Goal: Information Seeking & Learning: Learn about a topic

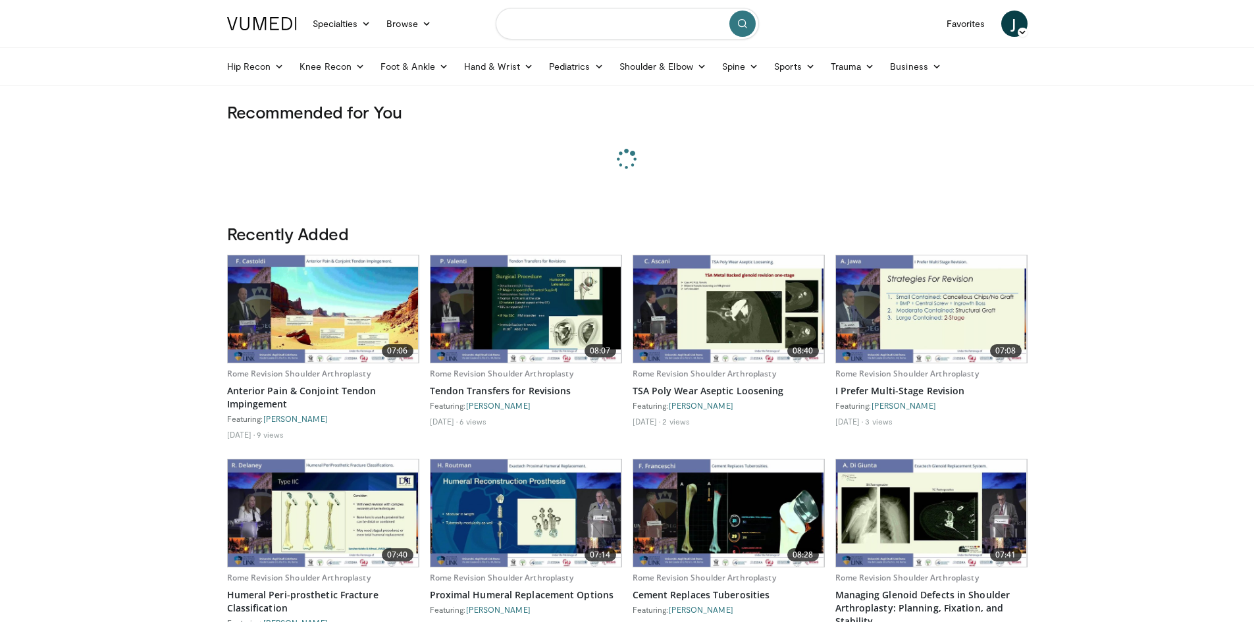
click at [581, 24] on input "Search topics, interventions" at bounding box center [627, 24] width 263 height 32
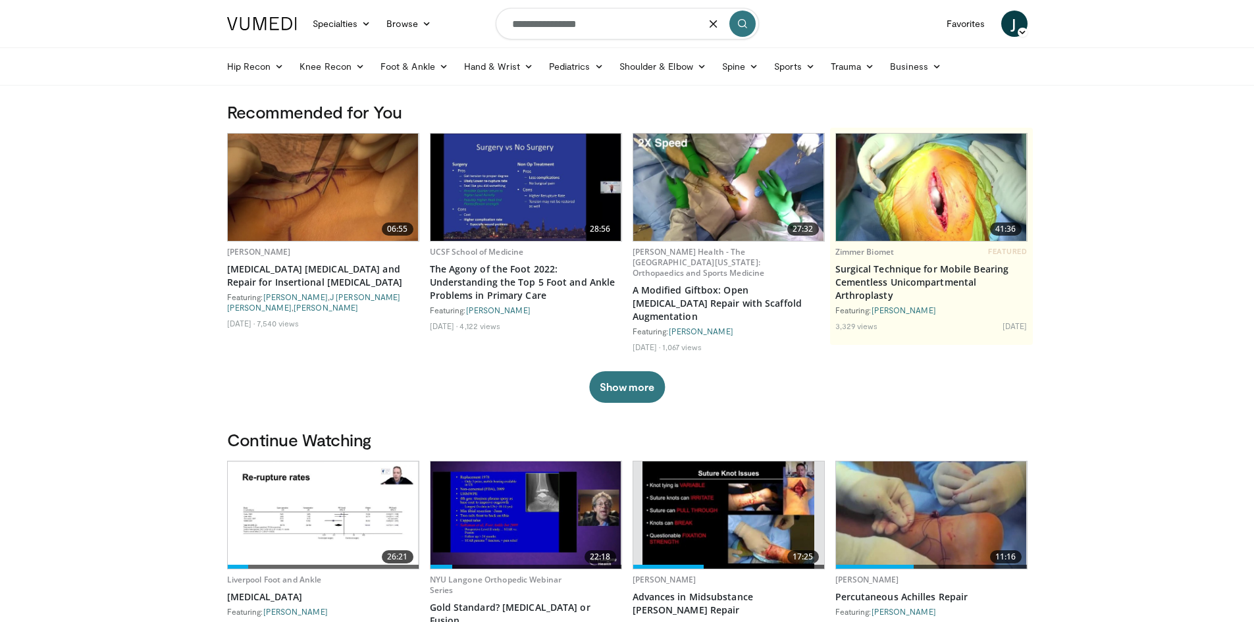
type input "**********"
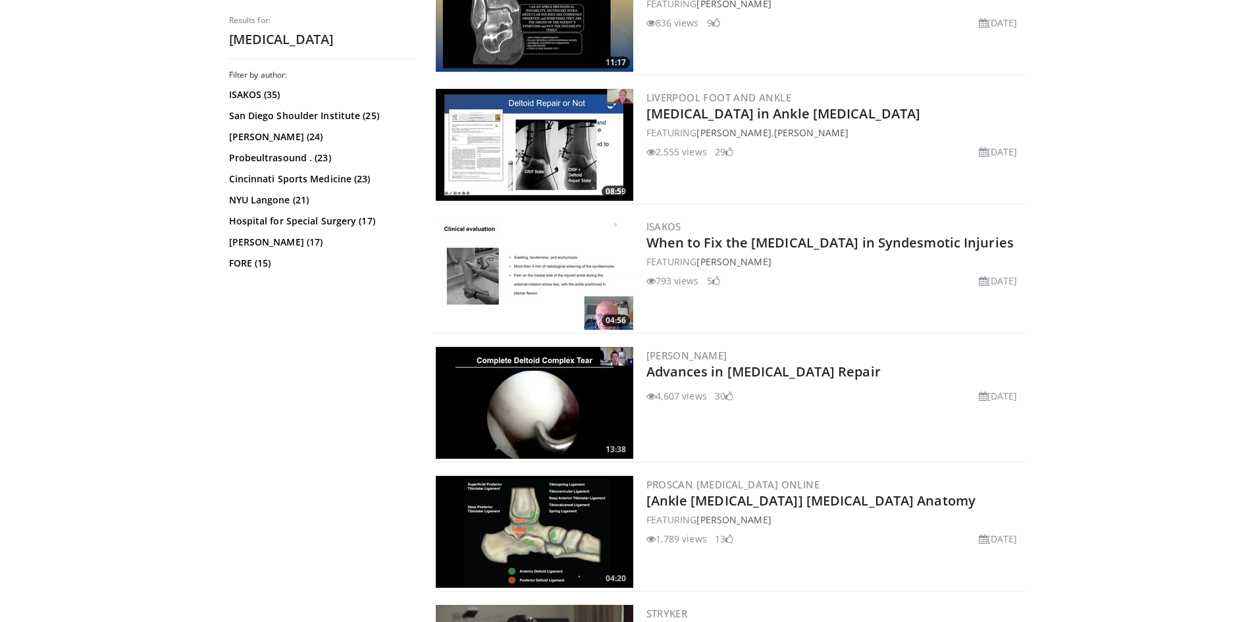
scroll to position [527, 0]
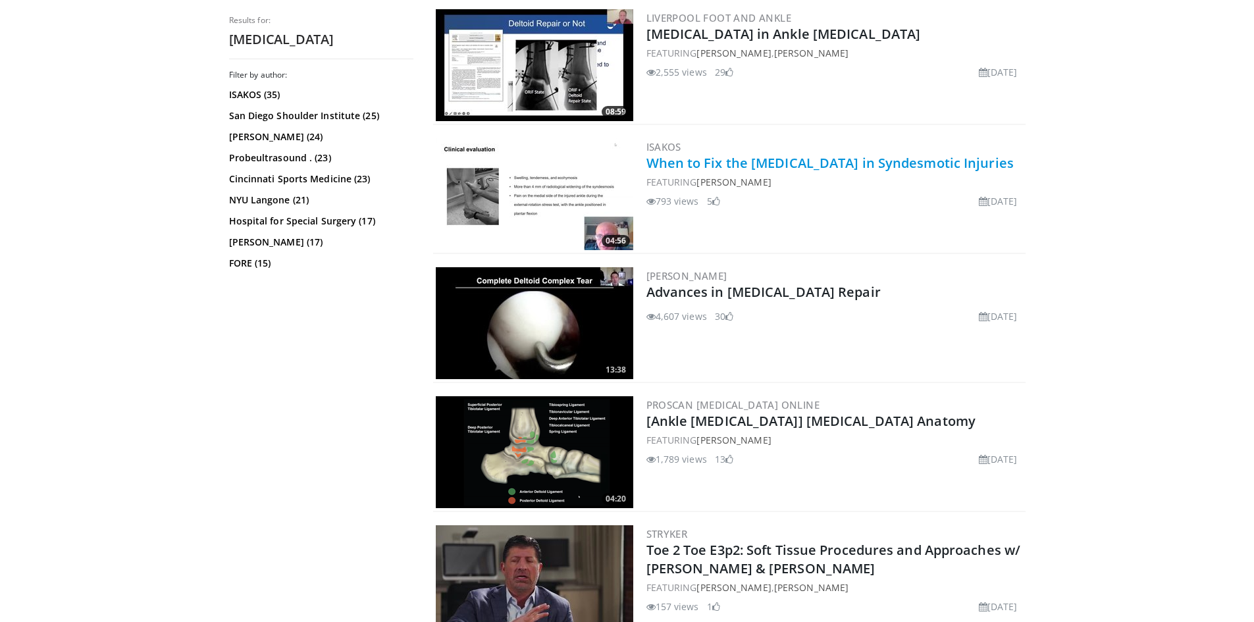
click at [724, 163] on link "When to Fix the [MEDICAL_DATA] in Syndesmotic Injuries" at bounding box center [829, 163] width 367 height 18
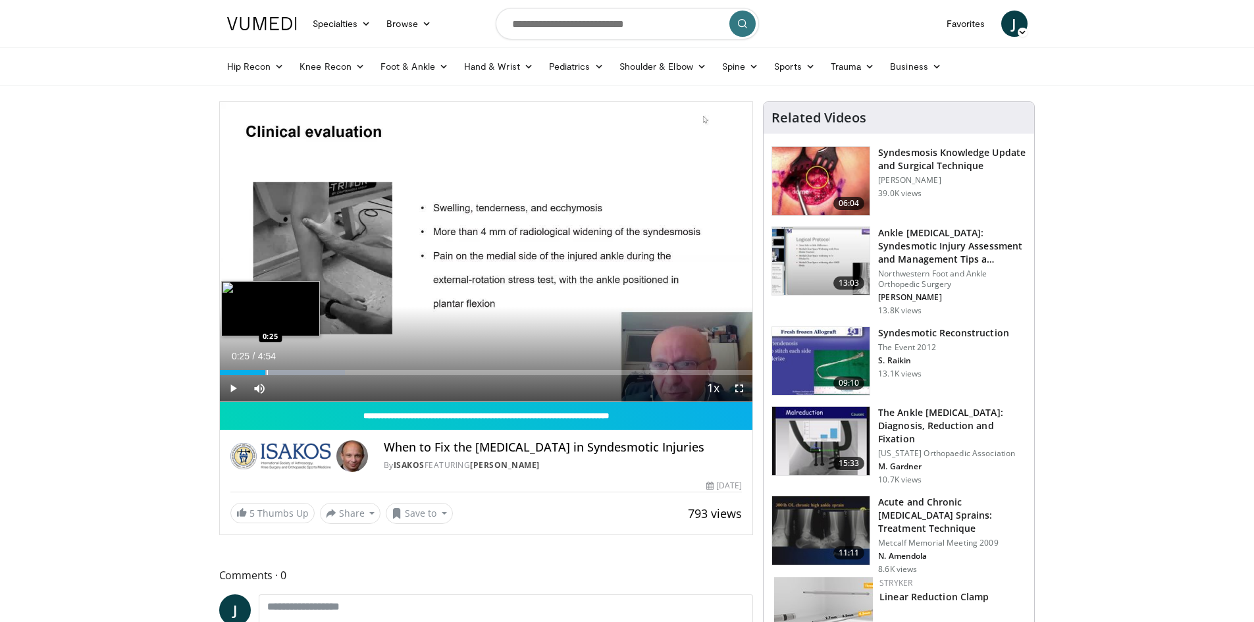
click at [267, 372] on div "Progress Bar" at bounding box center [267, 372] width 1 height 5
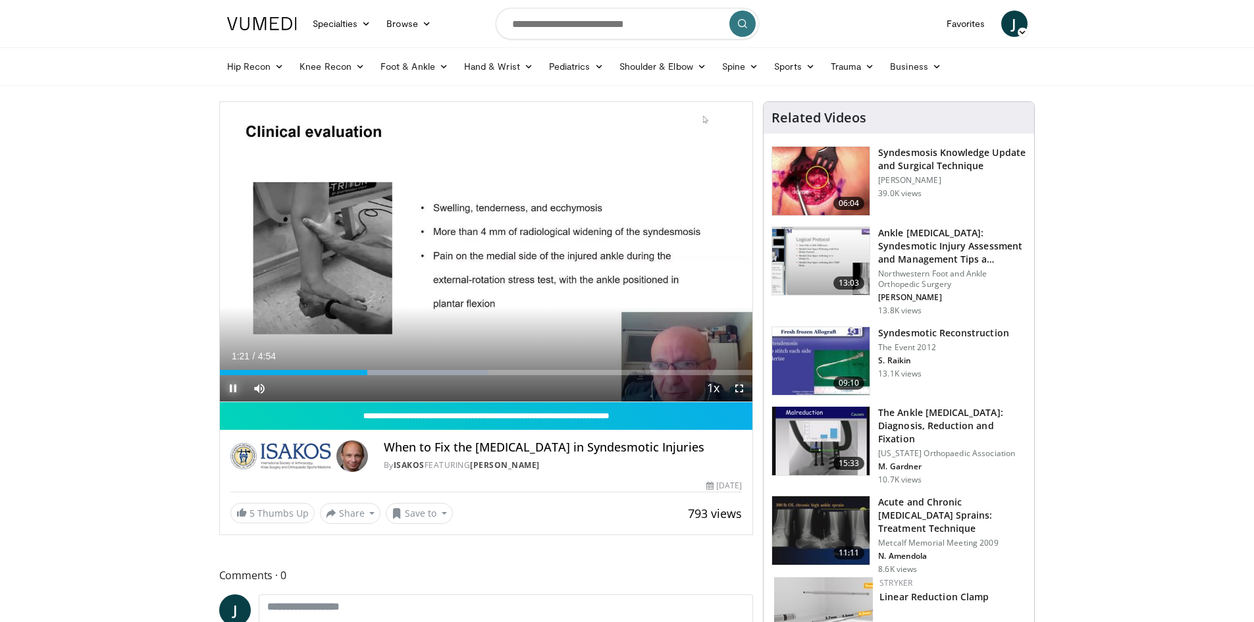
click at [232, 387] on span "Video Player" at bounding box center [233, 388] width 26 height 26
